Goal: Check status: Check status

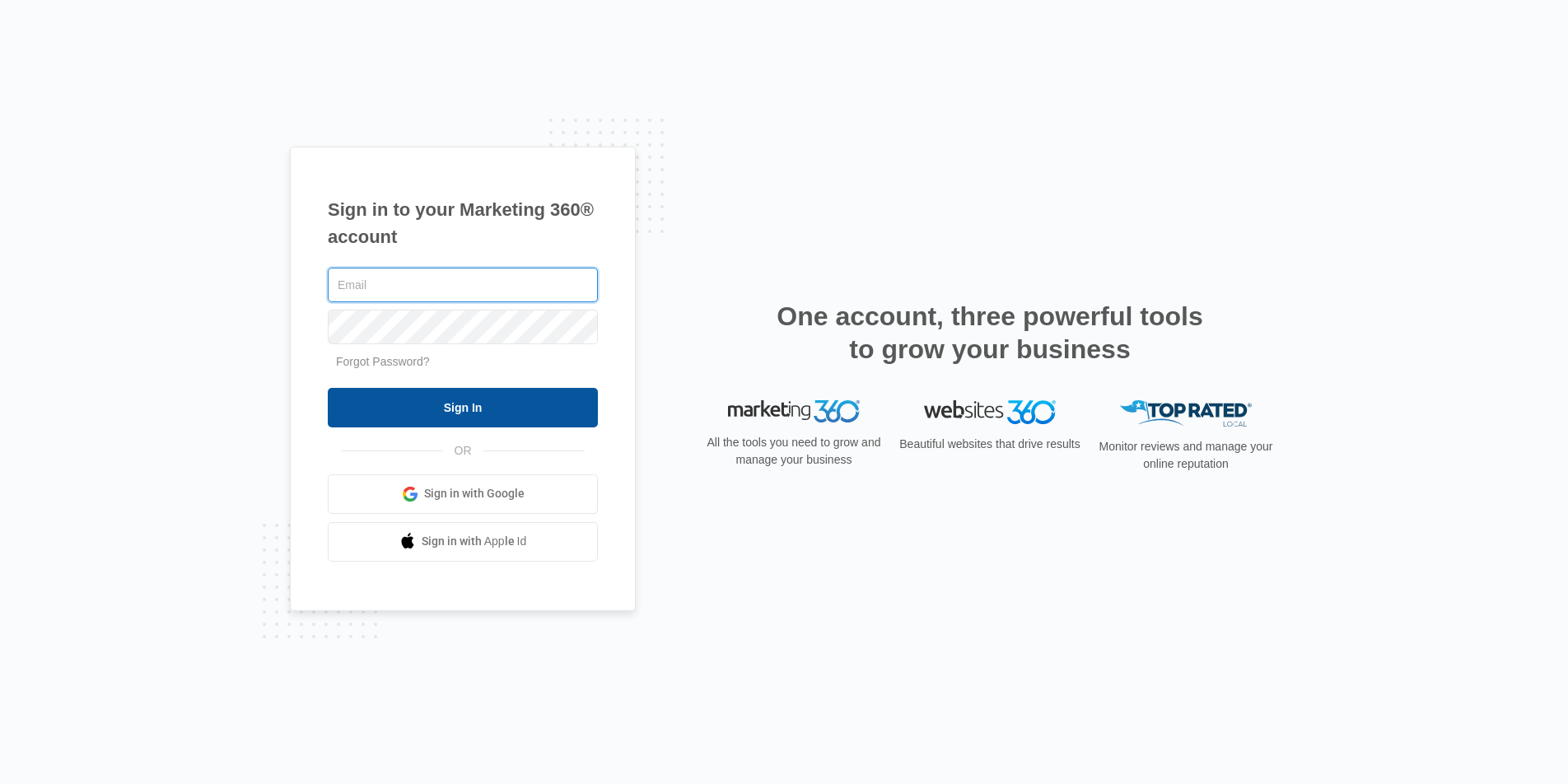
type input "[DOMAIN_NAME][EMAIL_ADDRESS][DOMAIN_NAME]"
click at [516, 422] on input "Sign In" at bounding box center [462, 408] width 270 height 39
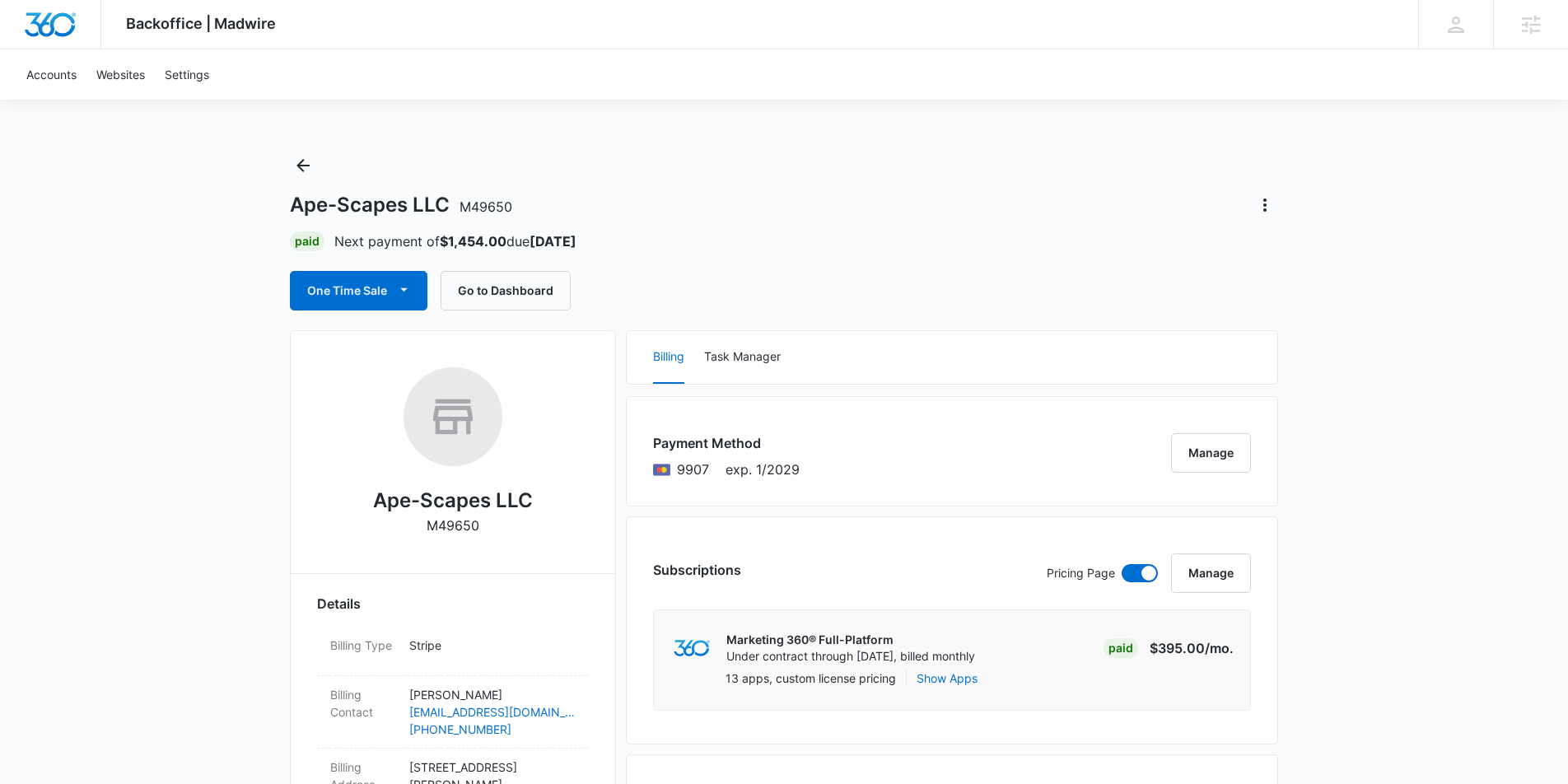
scroll to position [52, 0]
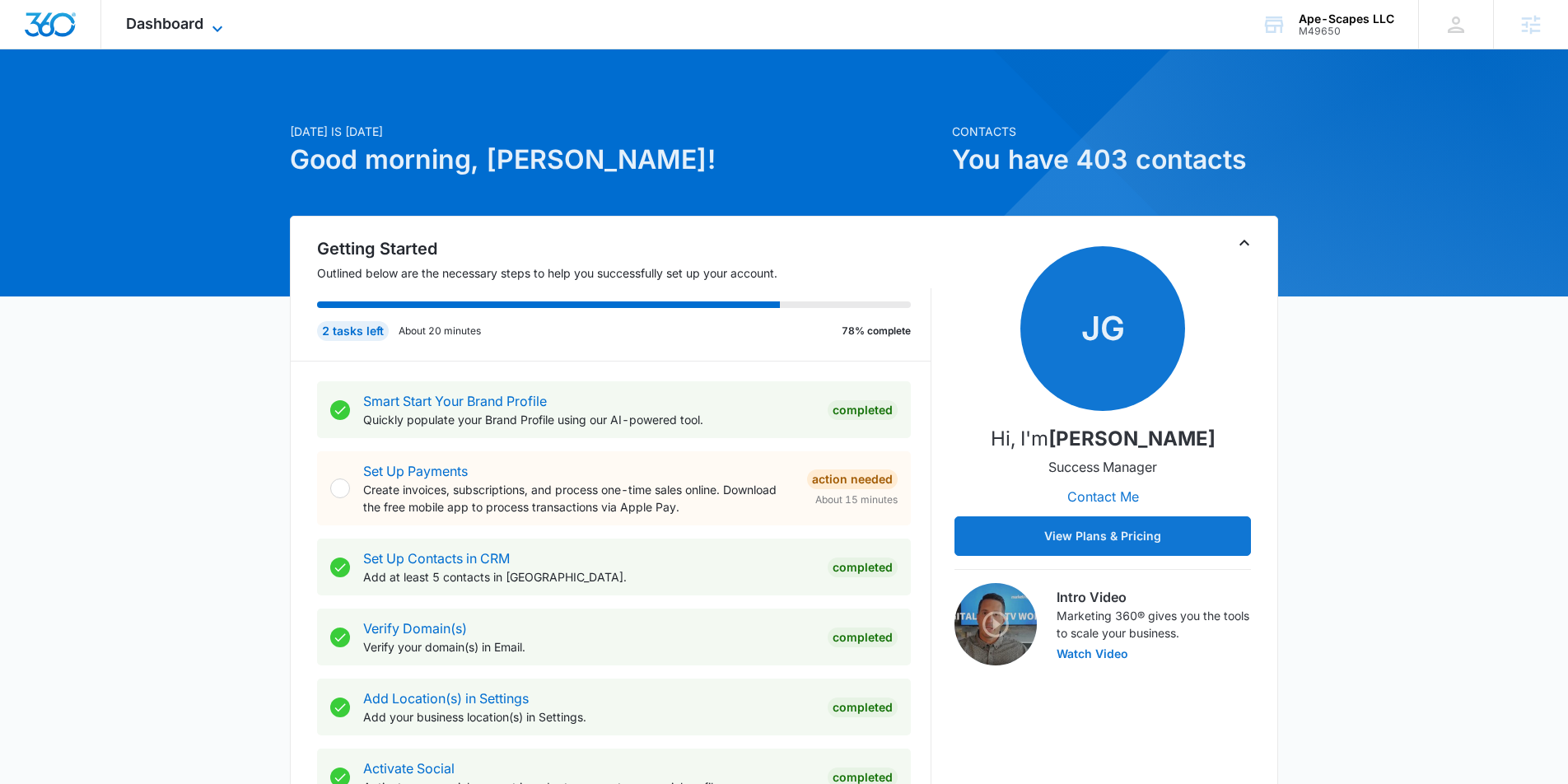
click at [222, 32] on icon at bounding box center [217, 28] width 20 height 20
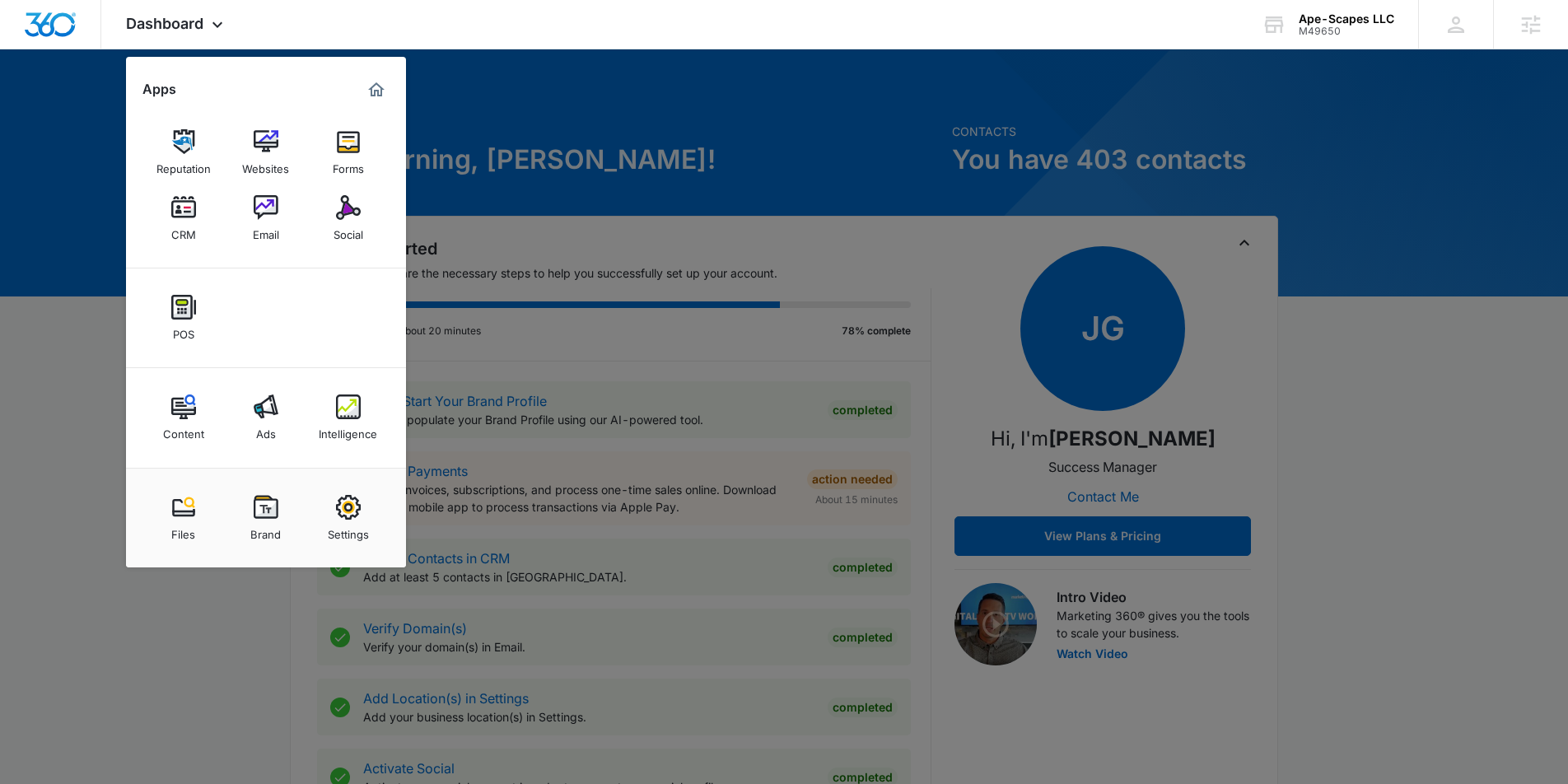
click at [355, 435] on div "Intelligence" at bounding box center [348, 430] width 59 height 22
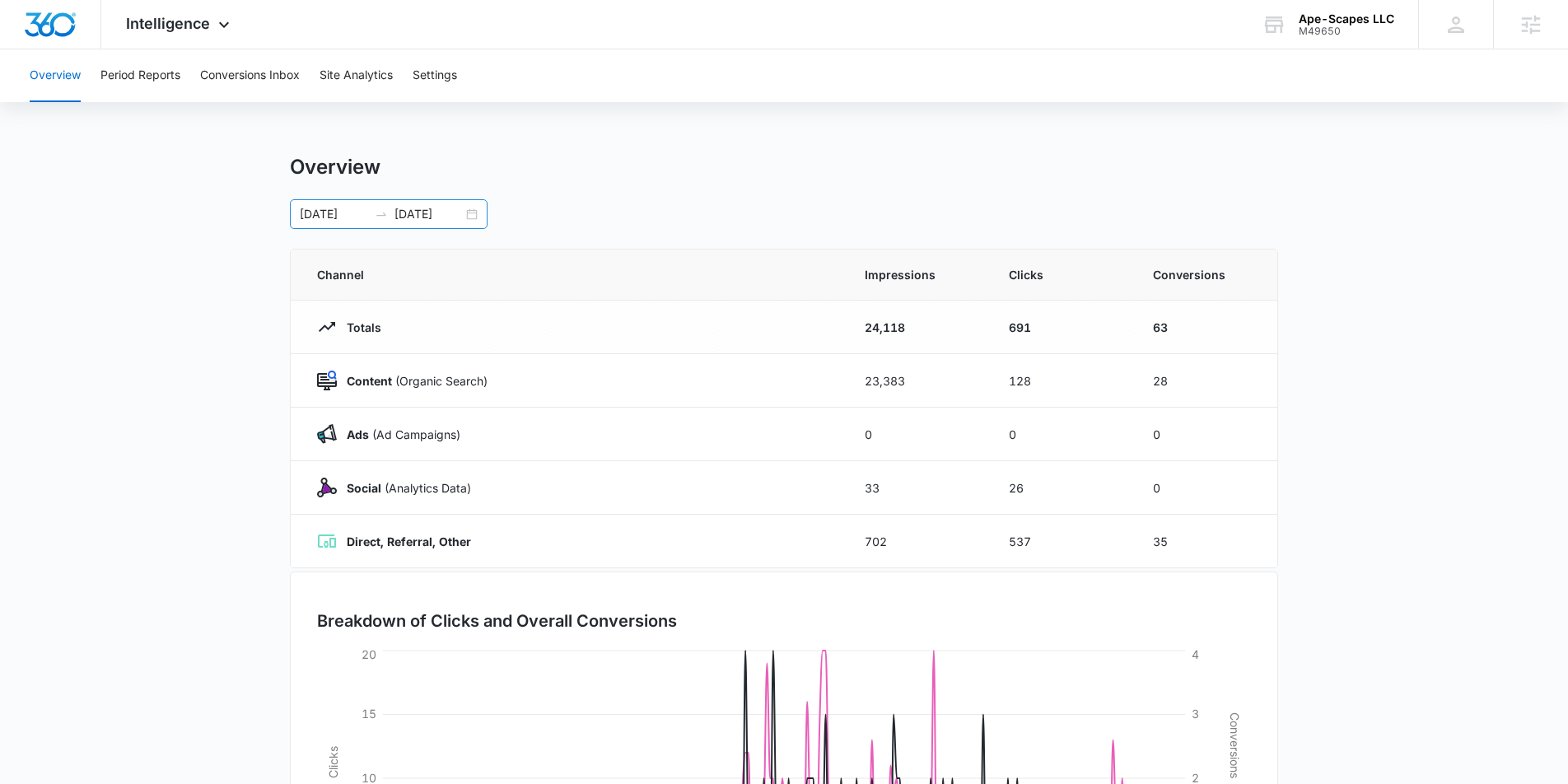
click at [474, 214] on div "01/01/2025 09/07/2025" at bounding box center [389, 214] width 197 height 29
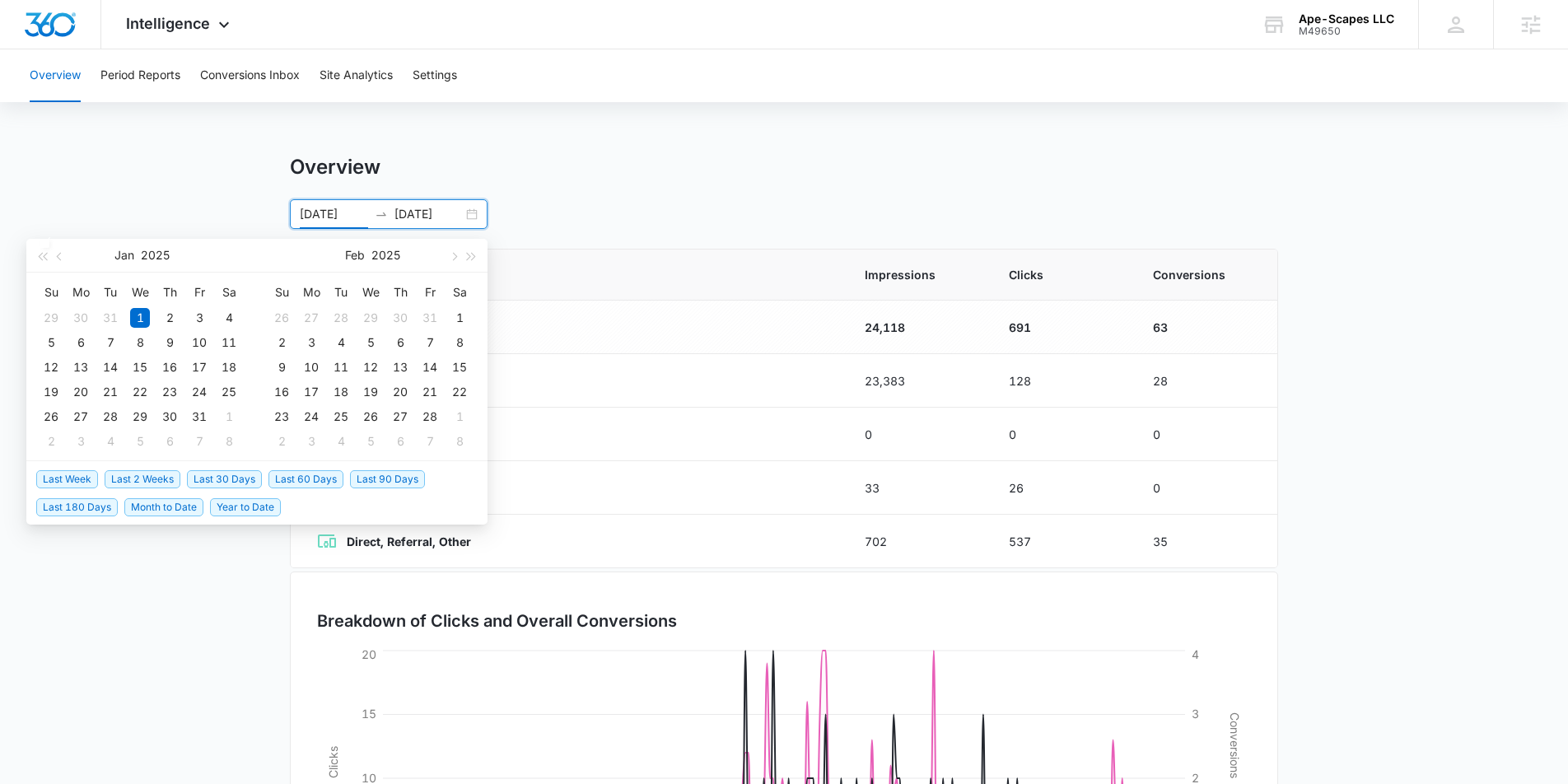
click at [245, 476] on span "Last 30 Days" at bounding box center [224, 479] width 75 height 19
type input "09/05/2025"
type input "10/05/2025"
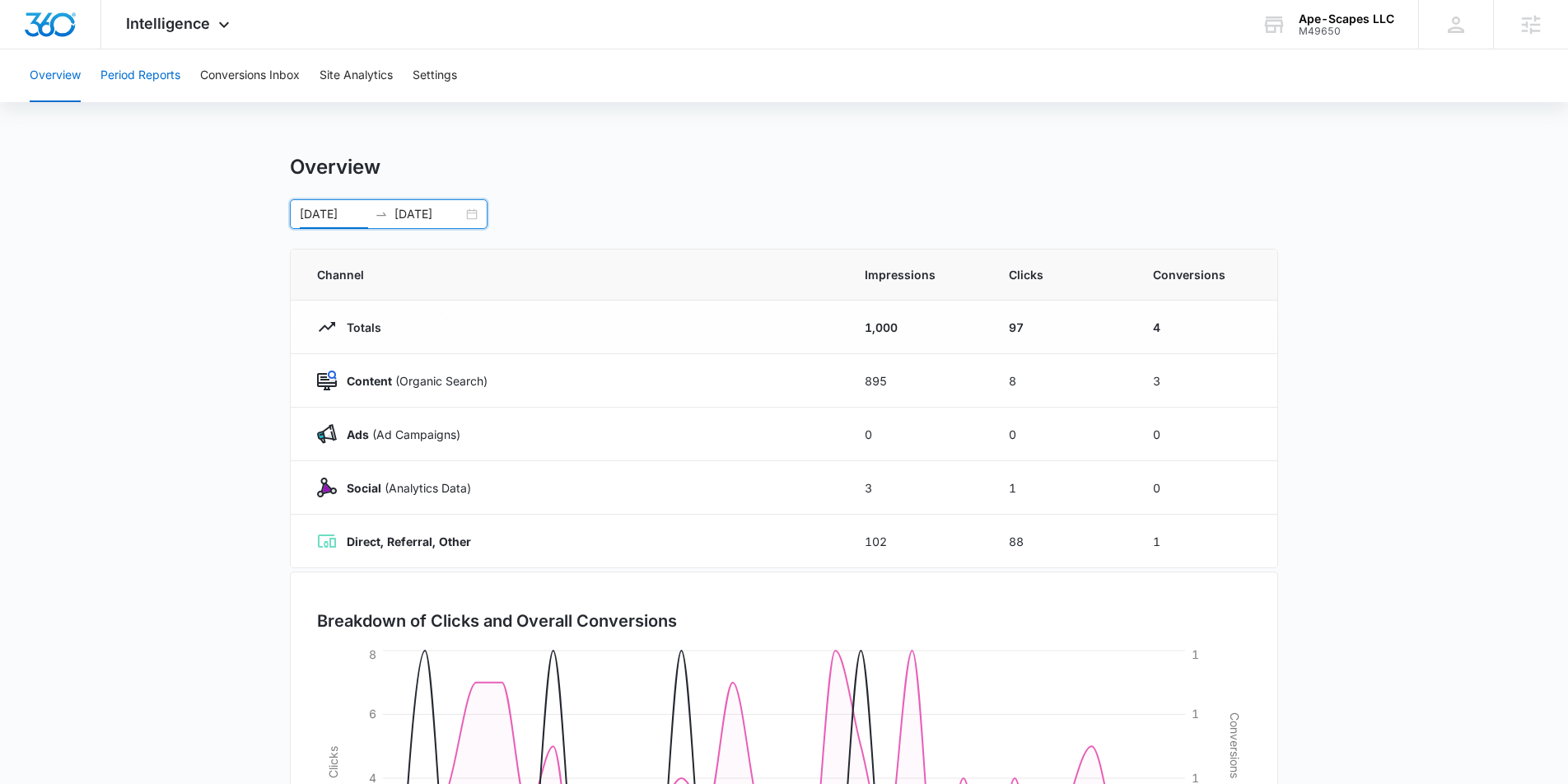
click at [148, 90] on button "Period Reports" at bounding box center [141, 76] width 80 height 53
